Goal: Download file/media

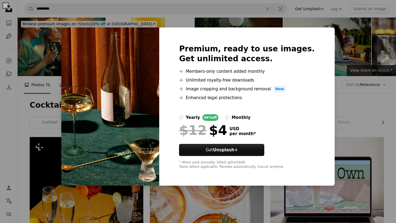
scroll to position [265, 0]
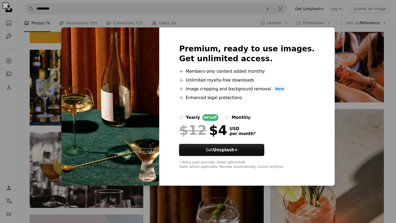
click at [337, 110] on div "An X shape Premium, ready to use images. Get unlimited access. A plus sign Memb…" at bounding box center [198, 111] width 396 height 223
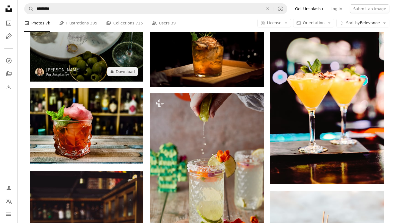
scroll to position [732, 0]
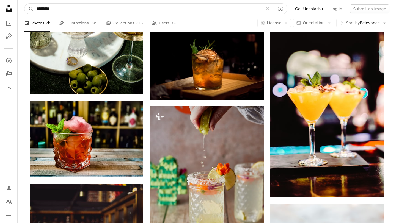
click at [57, 9] on input "*********" at bounding box center [148, 9] width 228 height 10
type input "**********"
click button "A magnifying glass" at bounding box center [28, 9] width 9 height 10
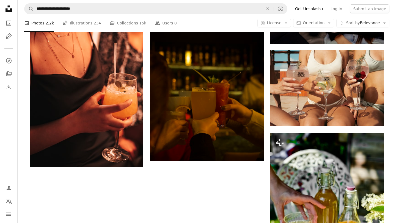
scroll to position [747, 0]
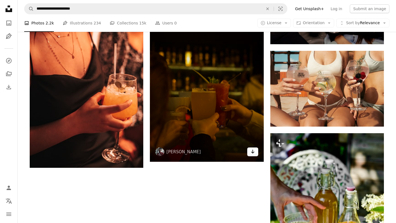
click at [252, 150] on icon "Arrow pointing down" at bounding box center [253, 152] width 4 height 7
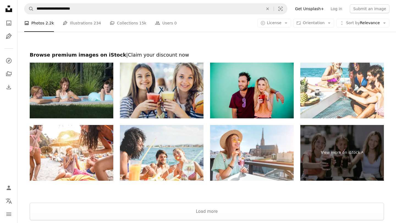
scroll to position [1237, 0]
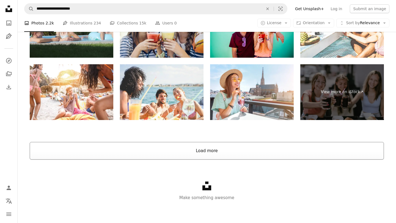
click at [207, 148] on button "Load more" at bounding box center [207, 151] width 354 height 18
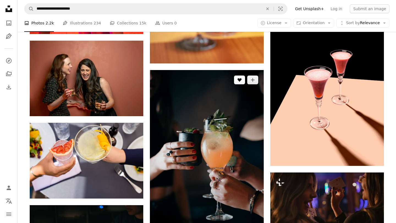
scroll to position [1658, 0]
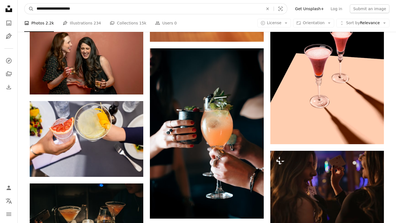
drag, startPoint x: 78, startPoint y: 7, endPoint x: 22, endPoint y: 6, distance: 56.1
click at [22, 6] on nav "**********" at bounding box center [207, 9] width 378 height 18
type input "**********"
click at [24, 4] on button "A magnifying glass" at bounding box center [28, 9] width 9 height 10
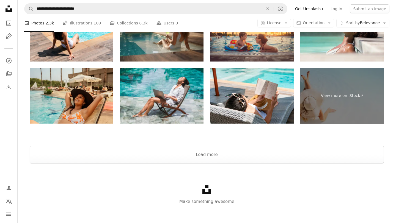
scroll to position [1148, 0]
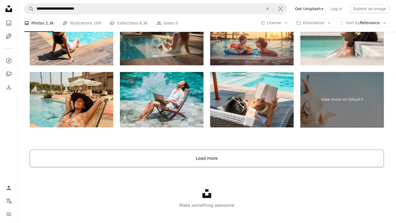
click at [212, 160] on button "Load more" at bounding box center [207, 159] width 354 height 18
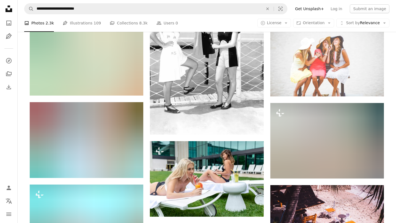
scroll to position [4112, 0]
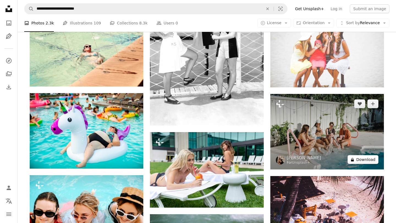
click at [358, 160] on button "A lock Download" at bounding box center [363, 159] width 31 height 9
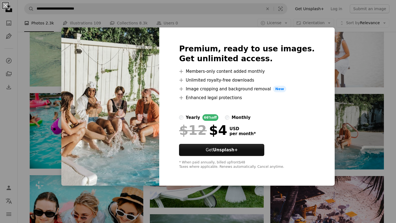
click at [334, 123] on div "An X shape Premium, ready to use images. Get unlimited access. A plus sign Memb…" at bounding box center [198, 111] width 396 height 223
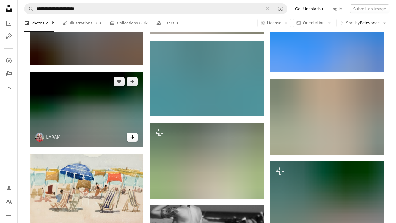
scroll to position [5561, 0]
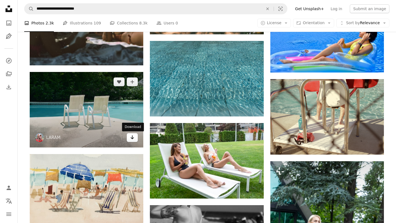
click at [132, 138] on icon "Download" at bounding box center [133, 138] width 4 height 4
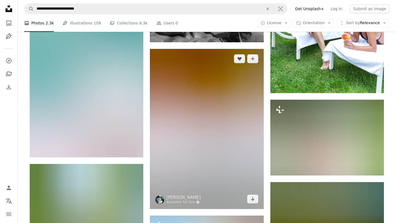
scroll to position [5790, 0]
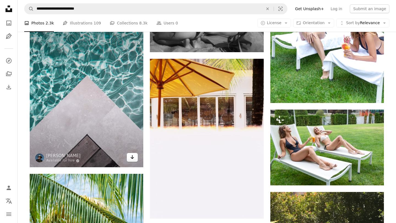
click at [133, 161] on link "Arrow pointing down" at bounding box center [132, 157] width 11 height 9
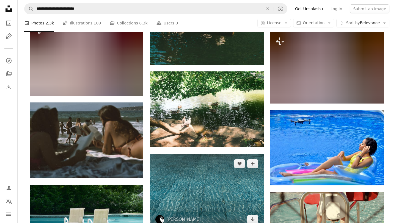
scroll to position [5449, 0]
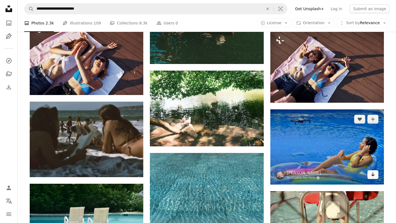
click at [371, 173] on icon "Arrow pointing down" at bounding box center [373, 174] width 4 height 7
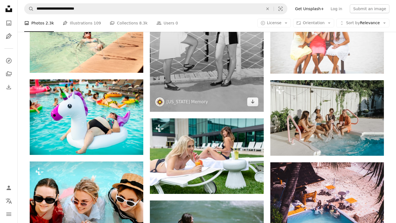
scroll to position [4127, 0]
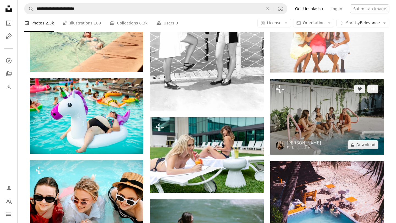
click at [321, 109] on img at bounding box center [327, 117] width 114 height 76
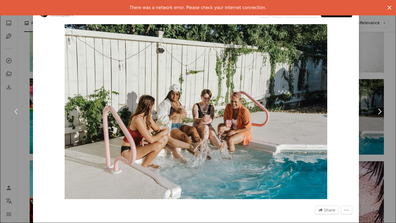
click at [391, 7] on icon "An X shape" at bounding box center [389, 7] width 7 height 7
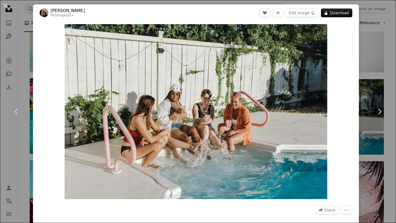
click at [374, 84] on div "An X shape Chevron left Chevron right [PERSON_NAME] For Unsplash+ A heart A plu…" at bounding box center [198, 111] width 396 height 223
